Goal: Information Seeking & Learning: Learn about a topic

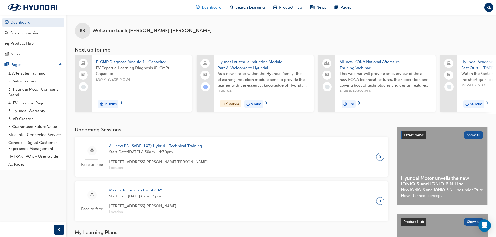
click at [216, 5] on span "Dashboard" at bounding box center [212, 7] width 20 height 6
click at [255, 9] on span "Search Learning" at bounding box center [250, 7] width 29 height 6
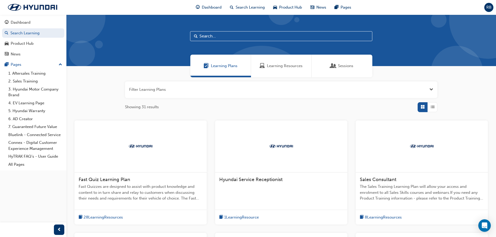
click at [236, 40] on input "text" at bounding box center [281, 36] width 182 height 10
click at [358, 61] on div "Sessions" at bounding box center [342, 66] width 61 height 23
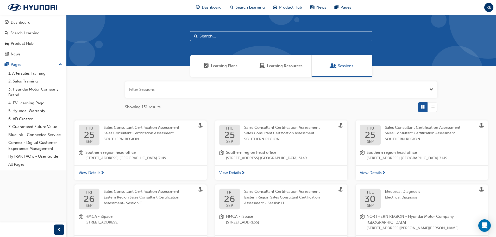
click at [218, 32] on input "text" at bounding box center [281, 36] width 182 height 10
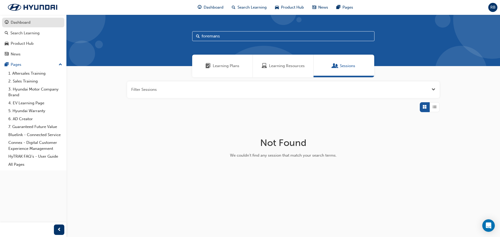
type input "foremans"
click at [14, 23] on div "Dashboard" at bounding box center [21, 23] width 20 height 6
